Goal: Task Accomplishment & Management: Use online tool/utility

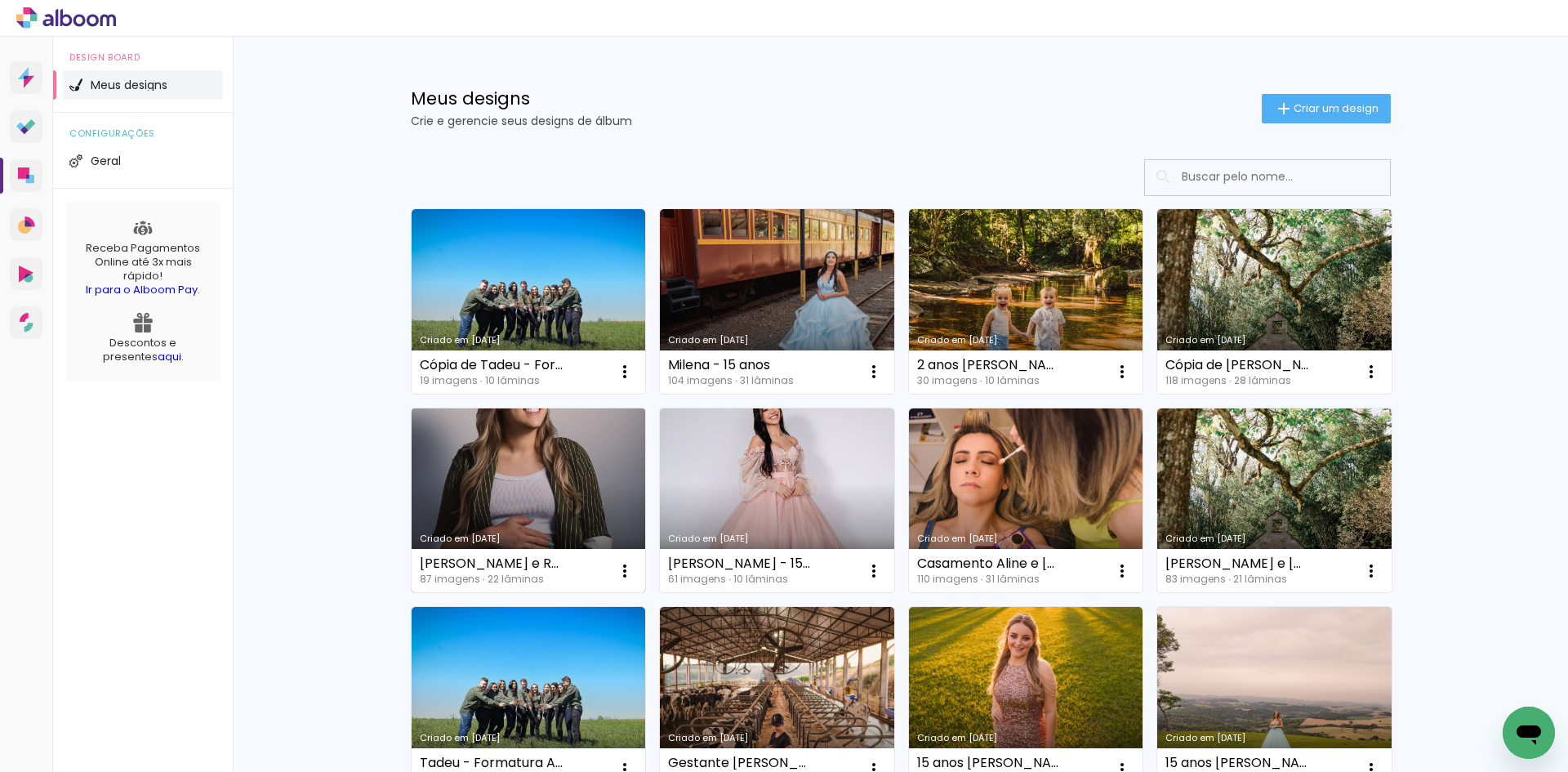
click at [486, 454] on link "Criado em [DATE]" at bounding box center [528, 500] width 235 height 185
